Goal: Participate in discussion: Engage in conversation with other users on a specific topic

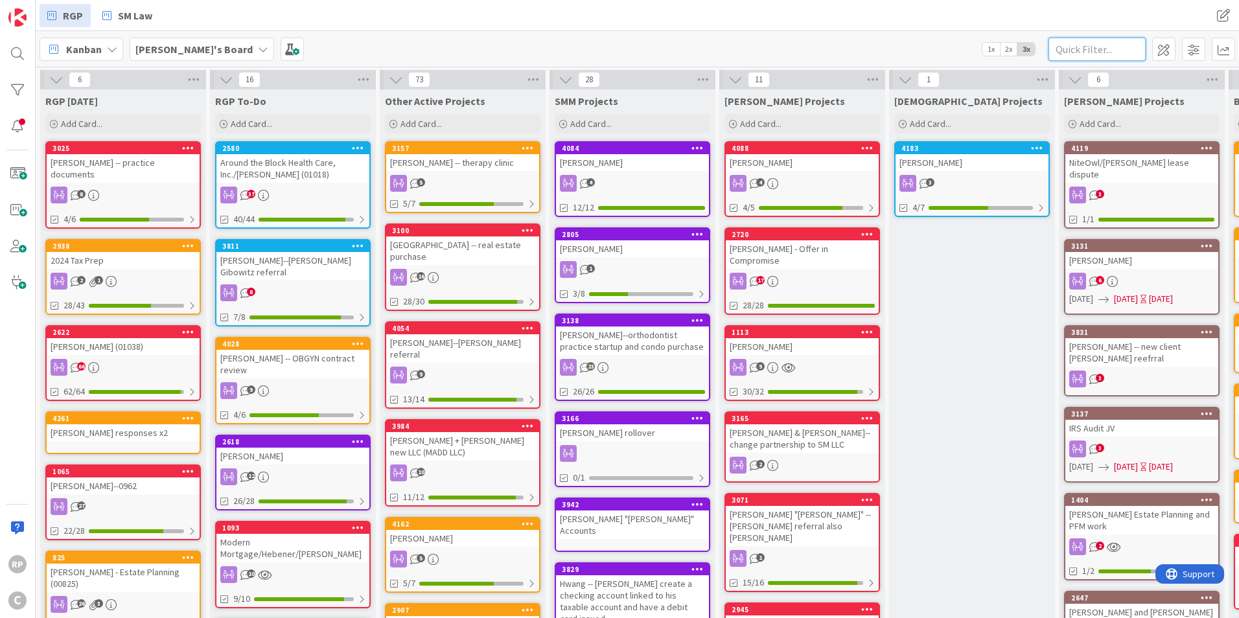
click at [1070, 43] on input "text" at bounding box center [1096, 49] width 97 height 23
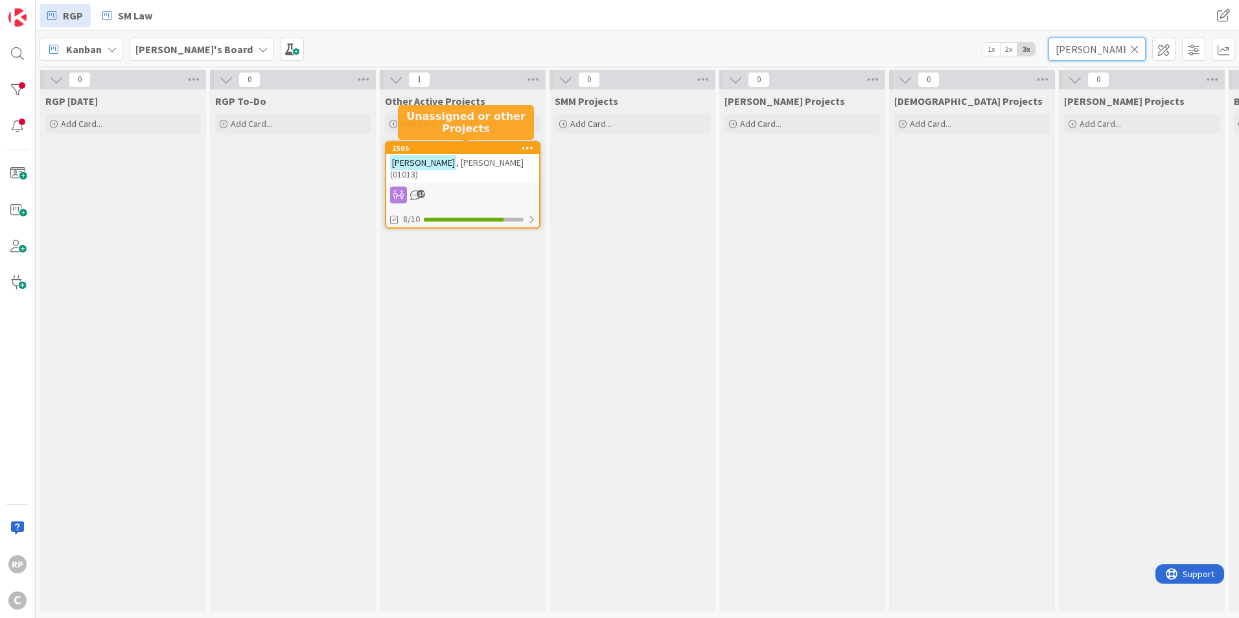
type input "[PERSON_NAME]"
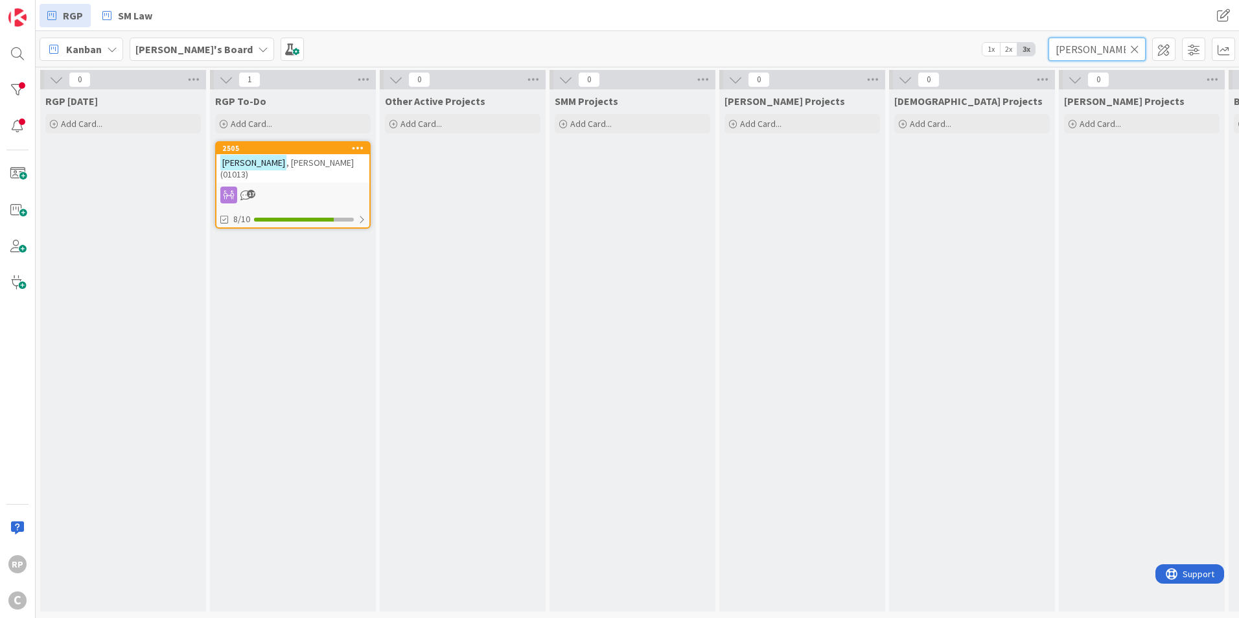
click at [1129, 51] on input "[PERSON_NAME]" at bounding box center [1096, 49] width 97 height 23
click at [1131, 52] on icon at bounding box center [1134, 49] width 9 height 12
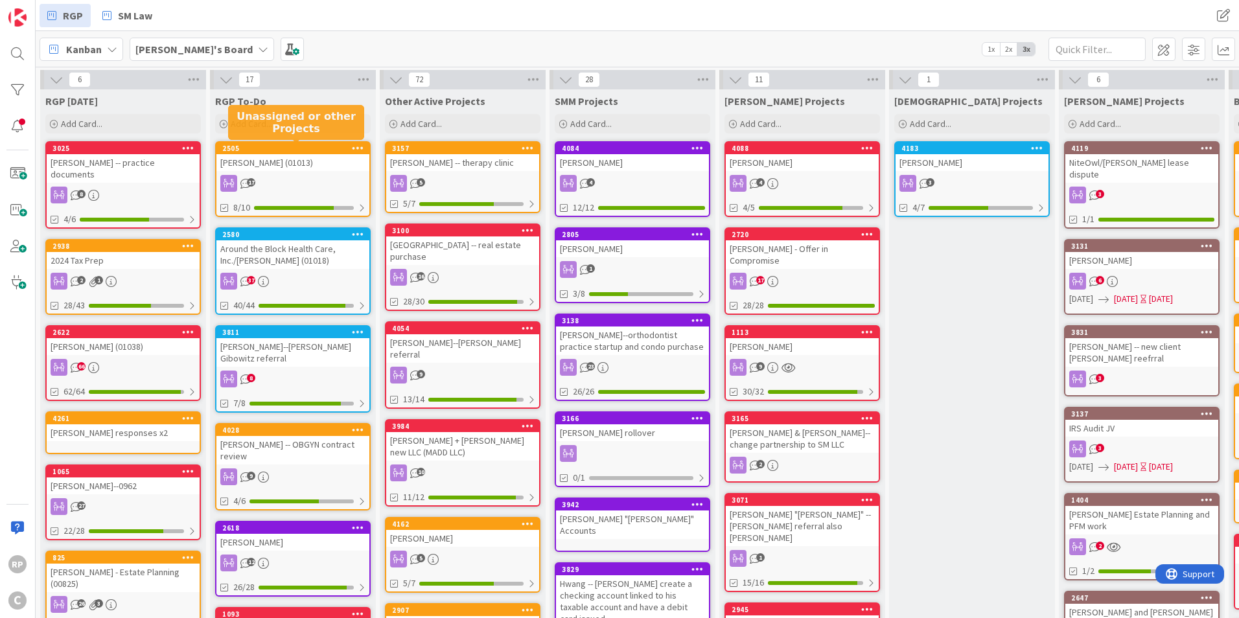
click at [296, 150] on div "2505" at bounding box center [295, 148] width 147 height 9
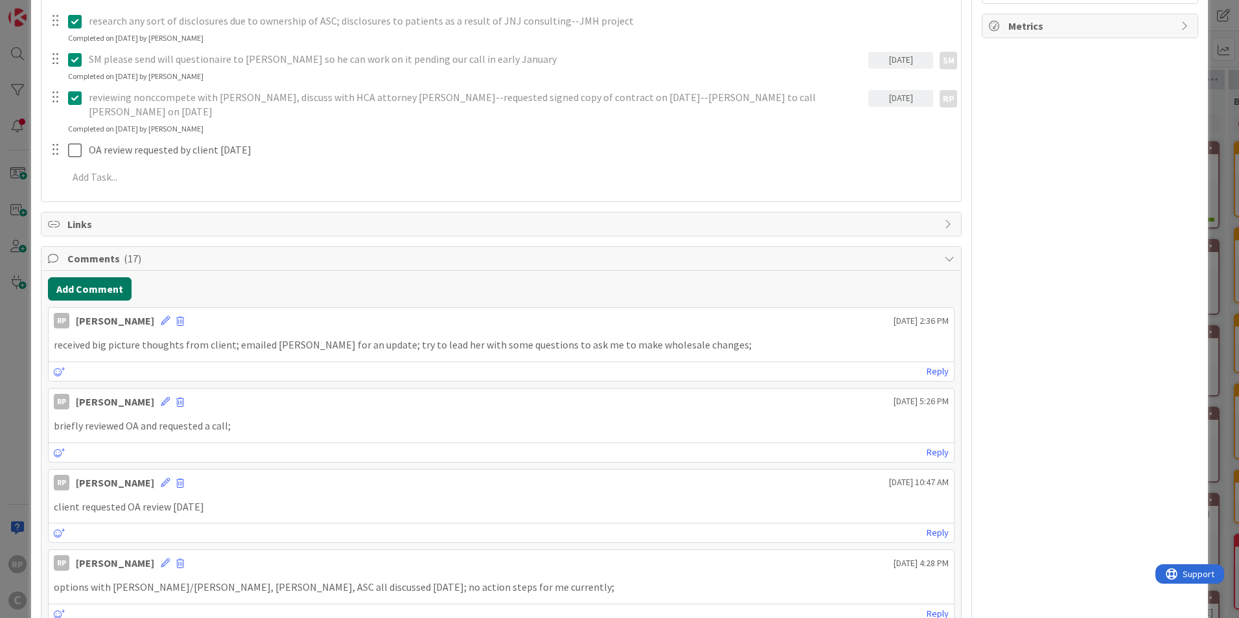
click at [104, 277] on button "Add Comment" at bounding box center [90, 288] width 84 height 23
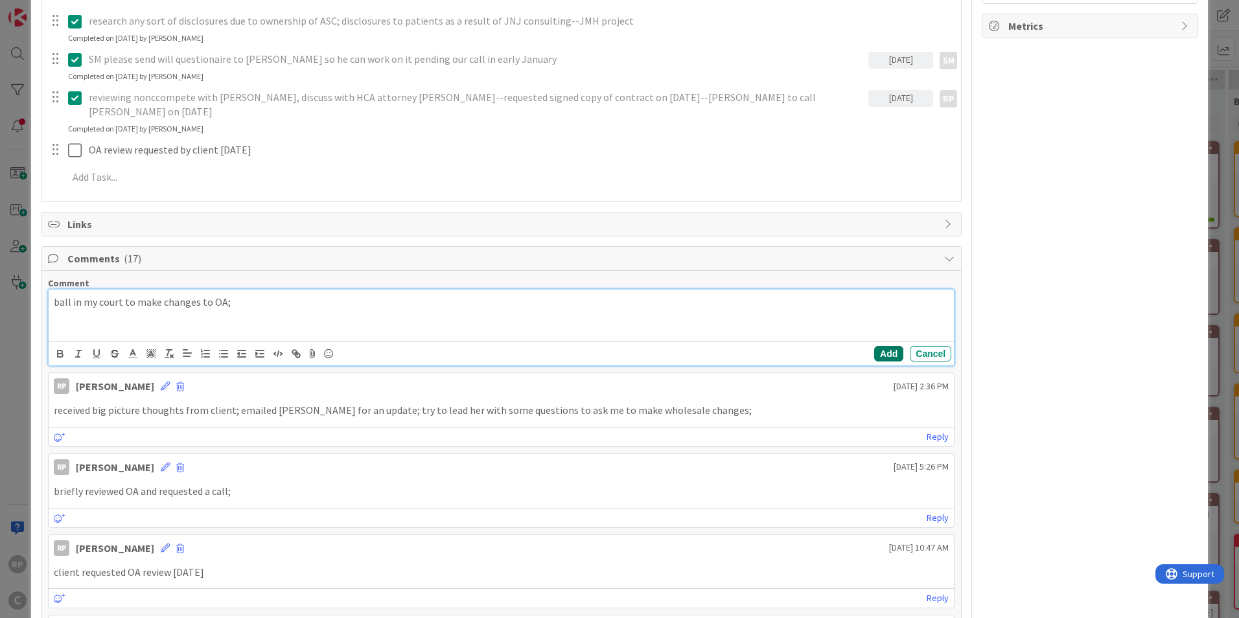
click at [881, 346] on button "Add" at bounding box center [888, 354] width 29 height 16
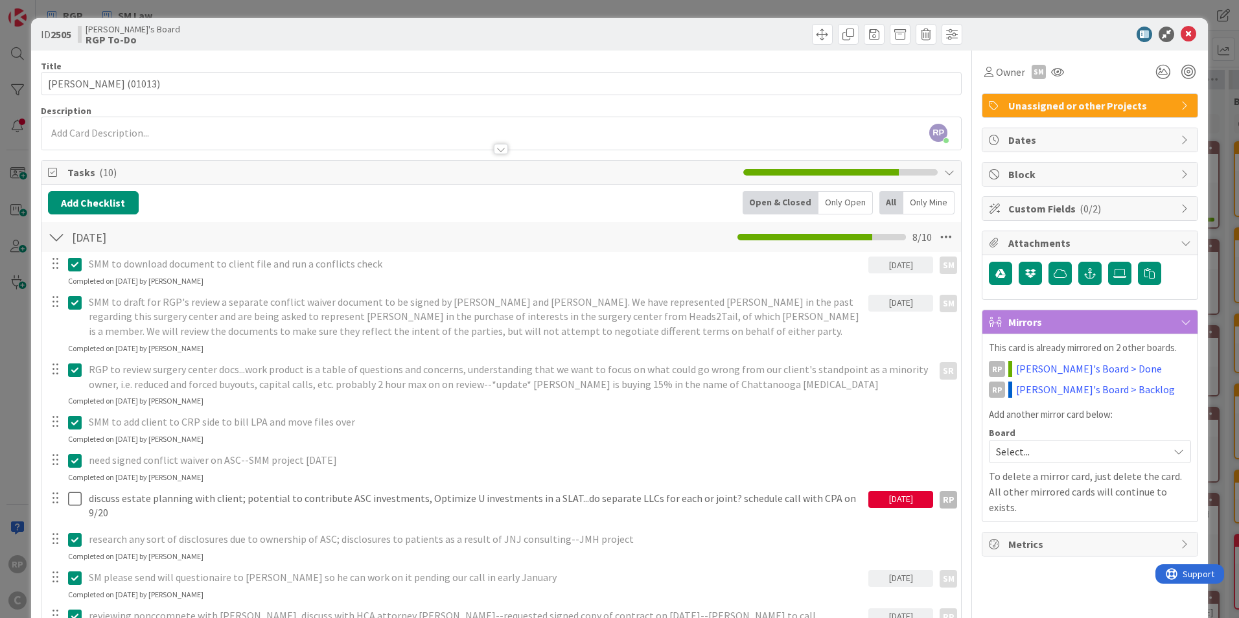
click at [1190, 27] on div "ID 2505 [PERSON_NAME]'s Board RGP To-Do" at bounding box center [619, 34] width 1177 height 32
click at [1181, 31] on icon at bounding box center [1189, 35] width 16 height 16
